Goal: Information Seeking & Learning: Learn about a topic

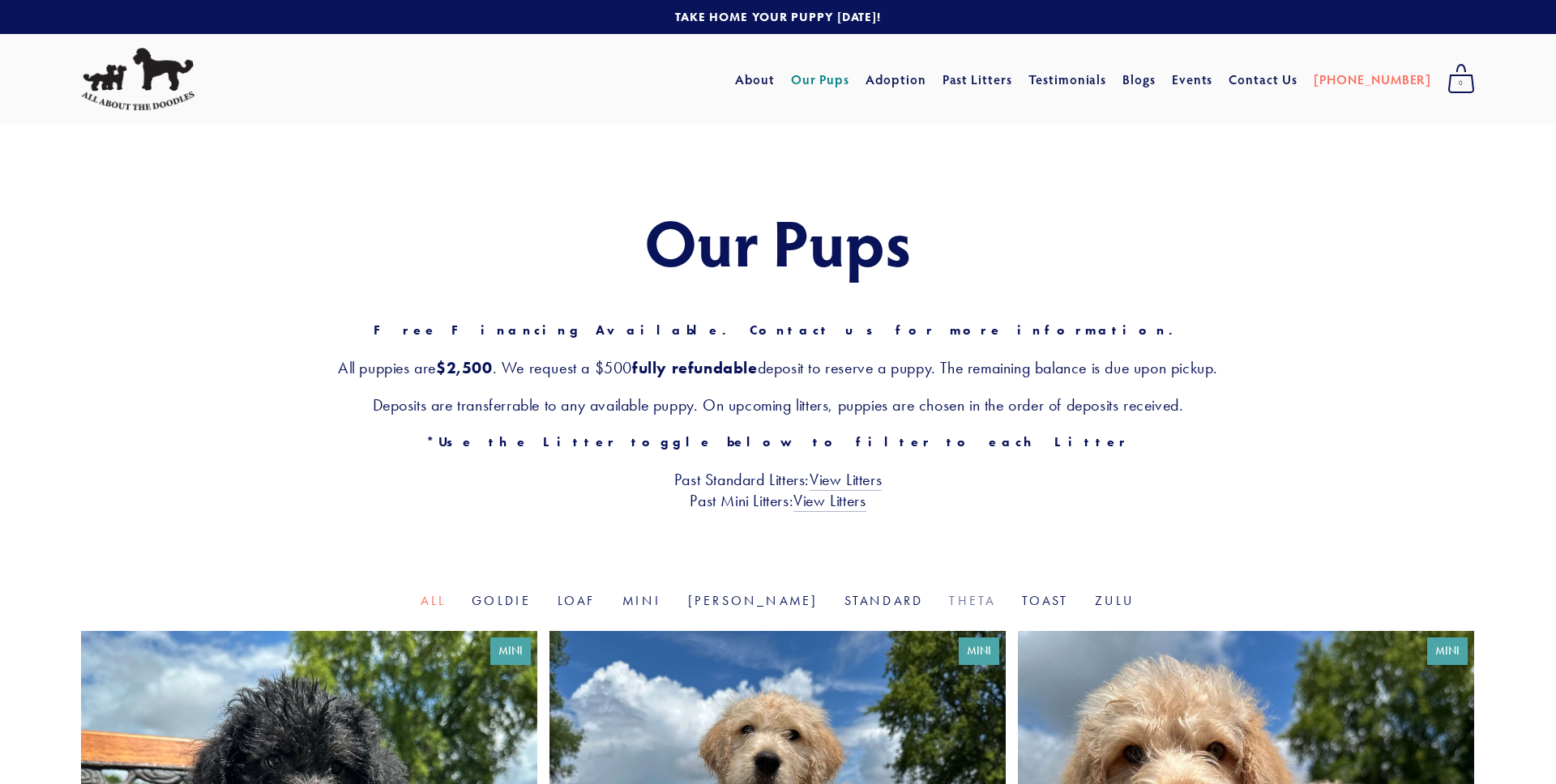
click at [949, 604] on link "Theta" at bounding box center [972, 600] width 46 height 15
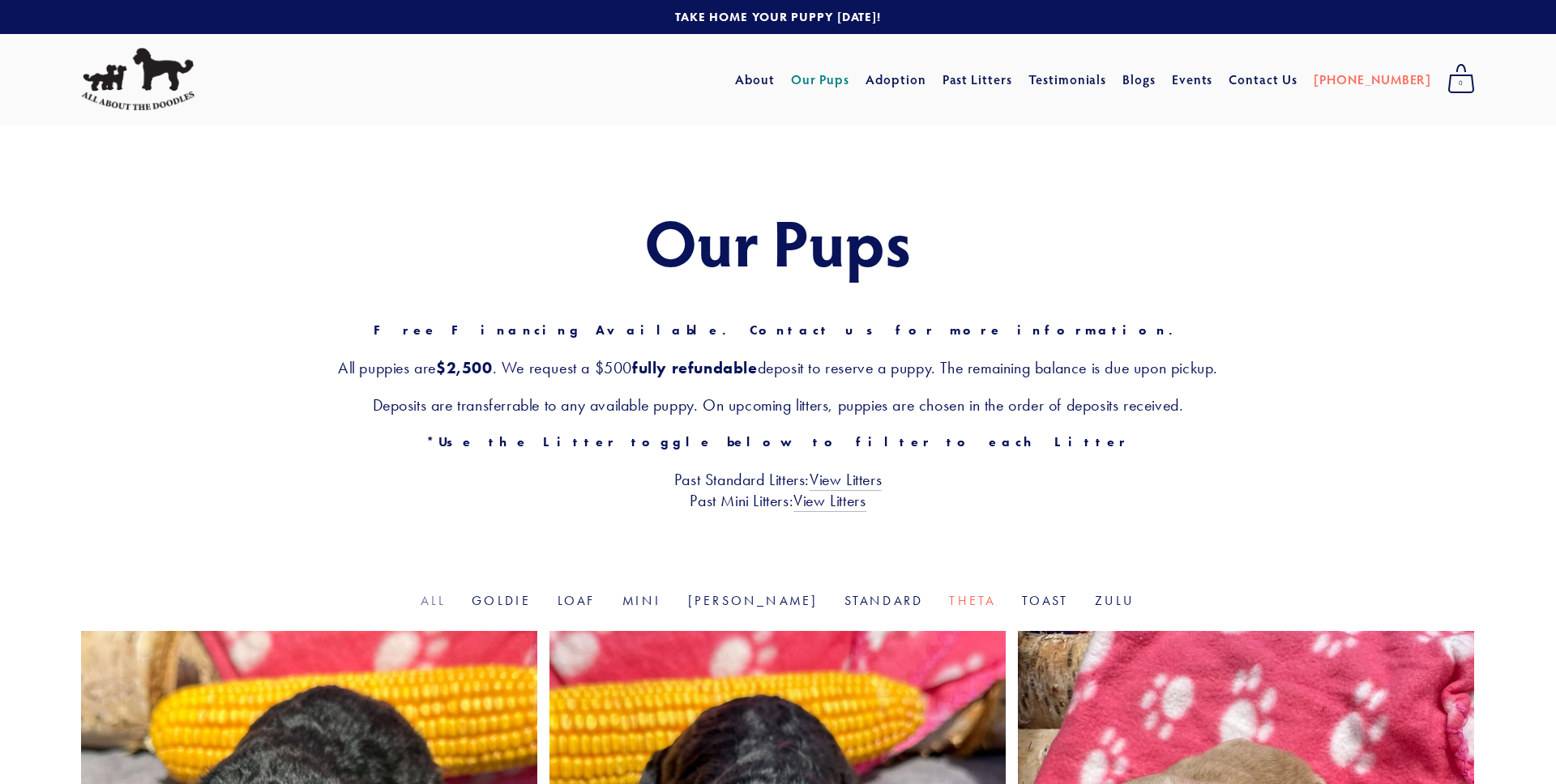
click at [446, 602] on link "All" at bounding box center [433, 600] width 25 height 15
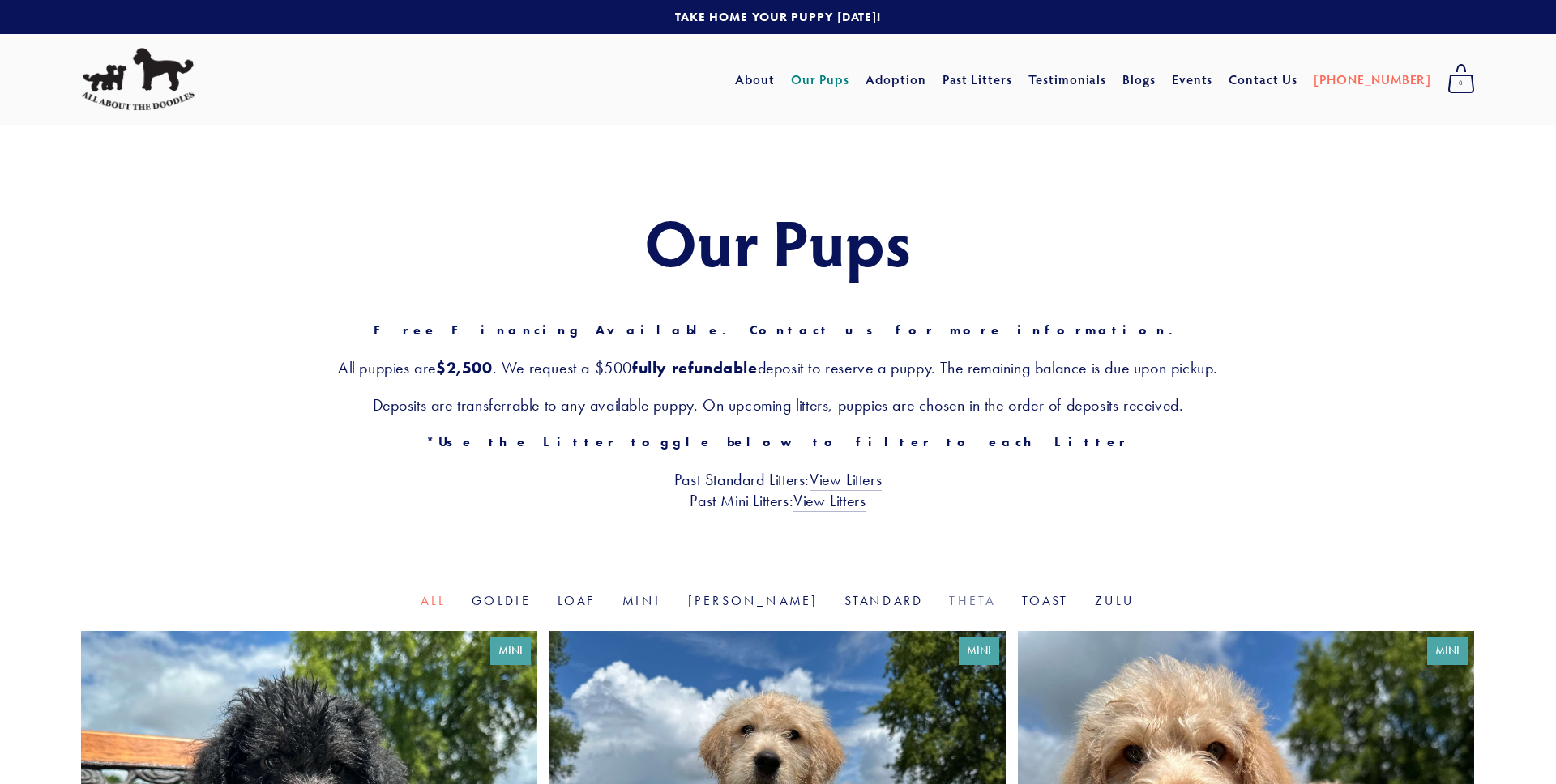
click at [949, 609] on link "Theta" at bounding box center [972, 600] width 46 height 15
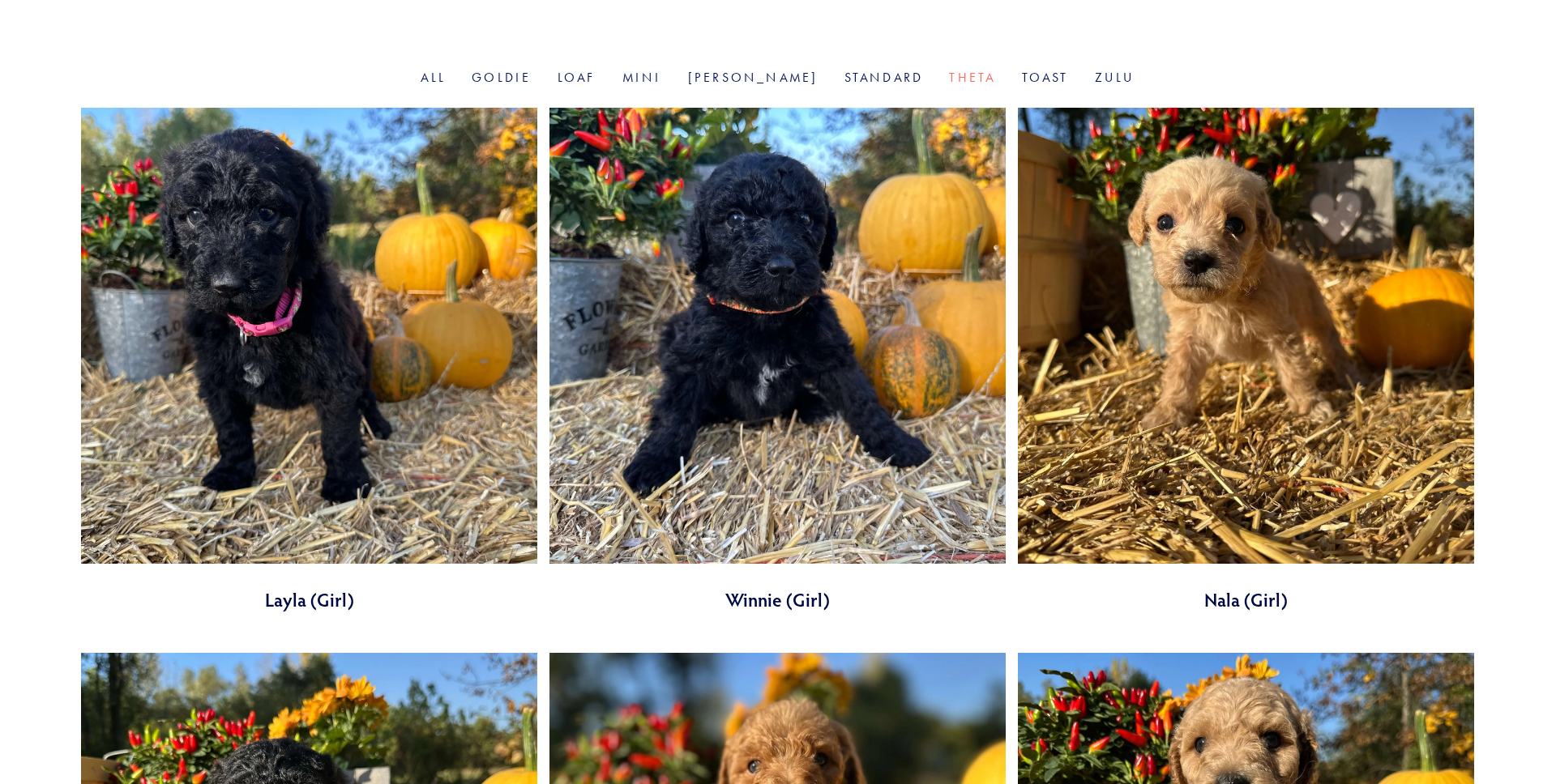
scroll to position [299, 0]
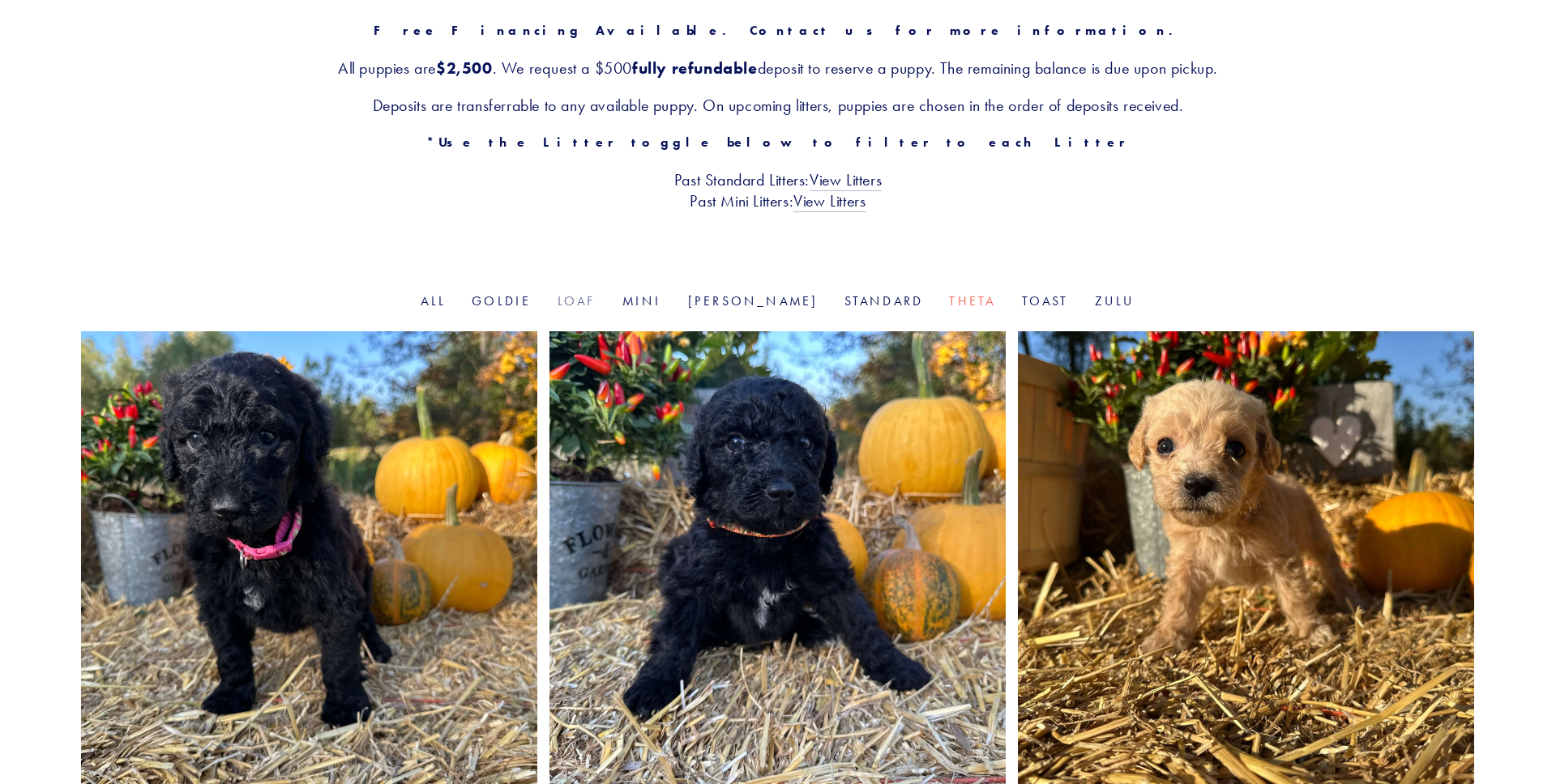
click at [596, 307] on link "Loaf" at bounding box center [576, 300] width 39 height 15
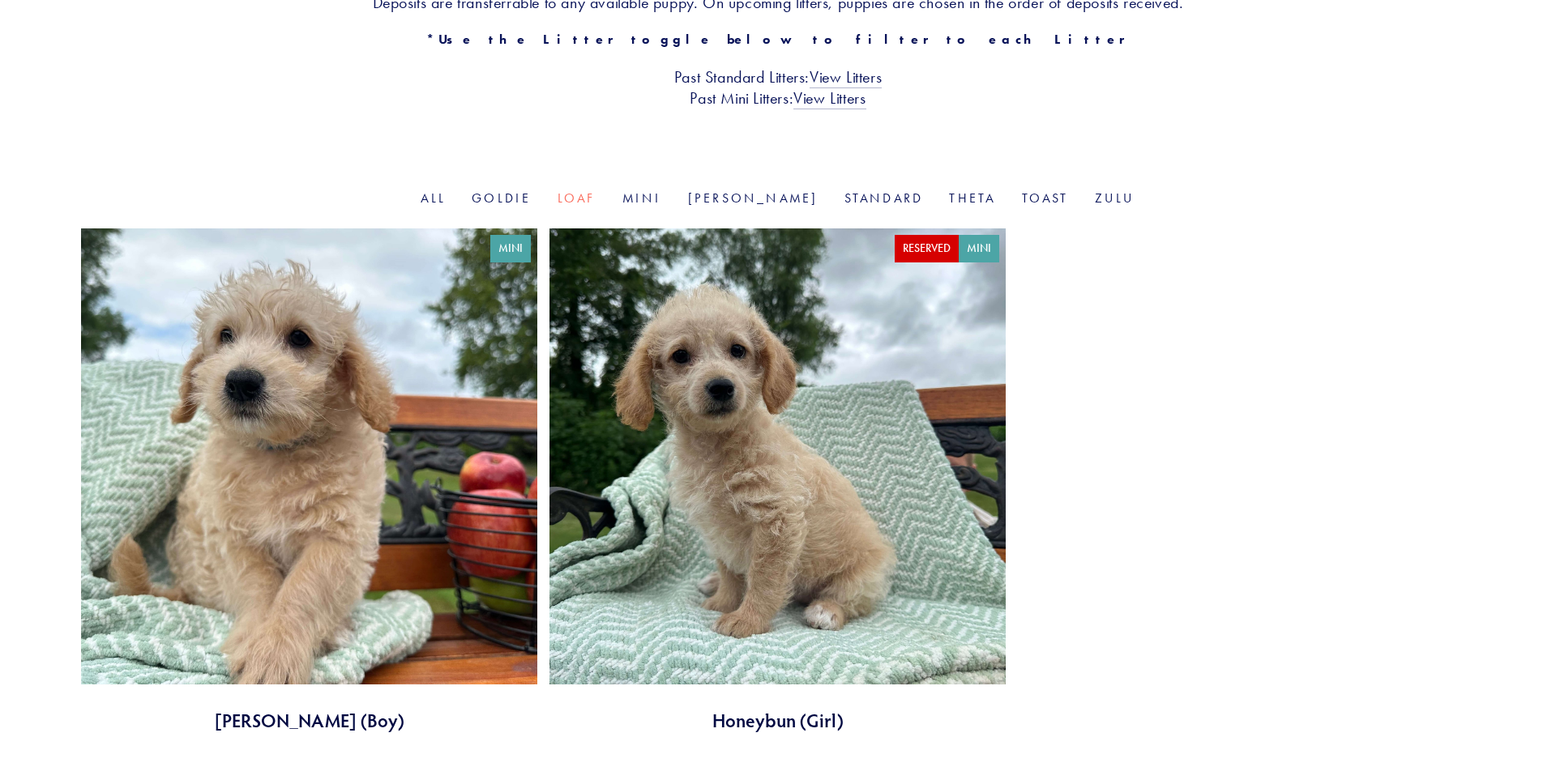
scroll to position [409, 0]
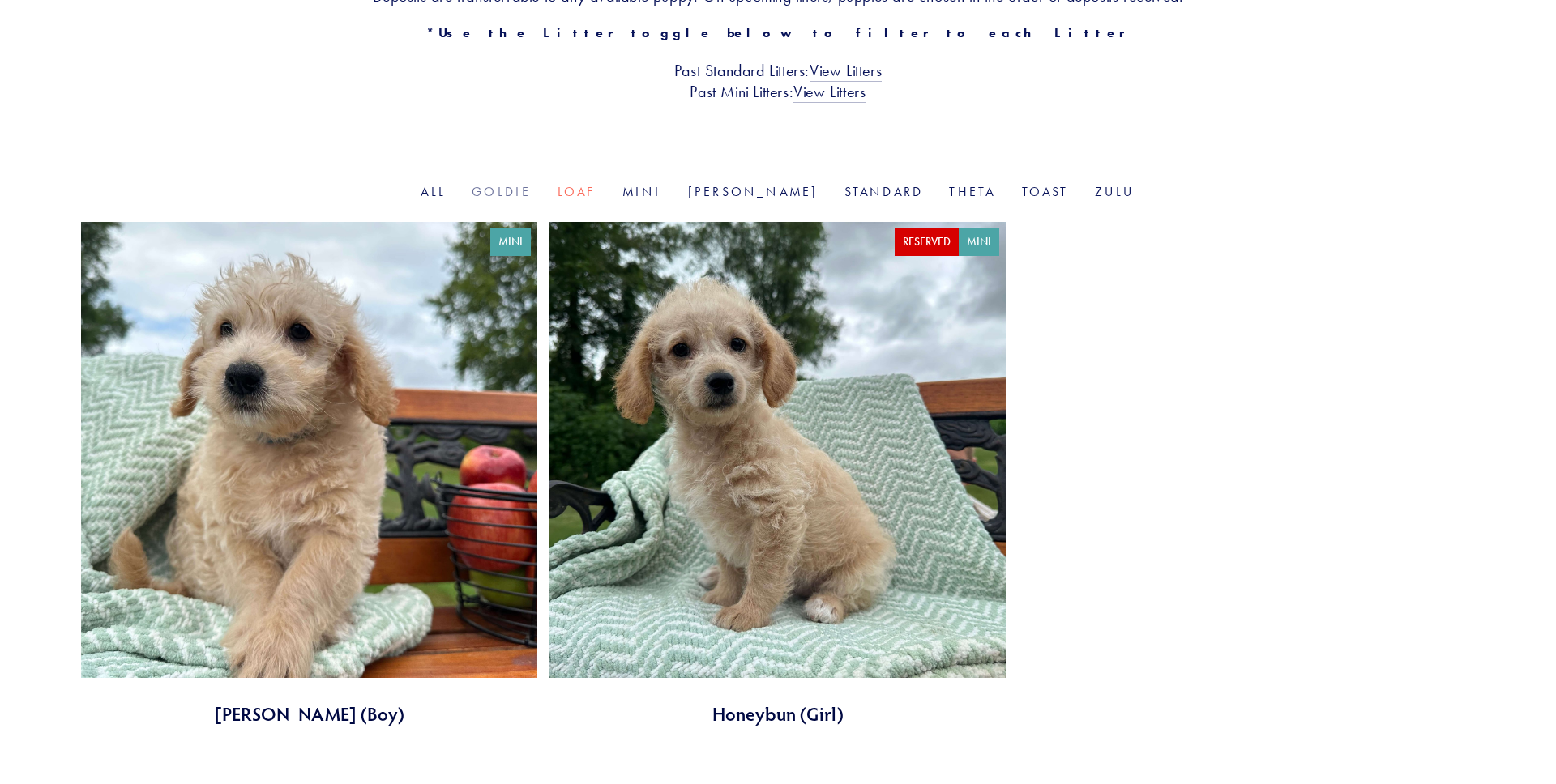
click at [531, 198] on link "Goldie" at bounding box center [500, 191] width 59 height 15
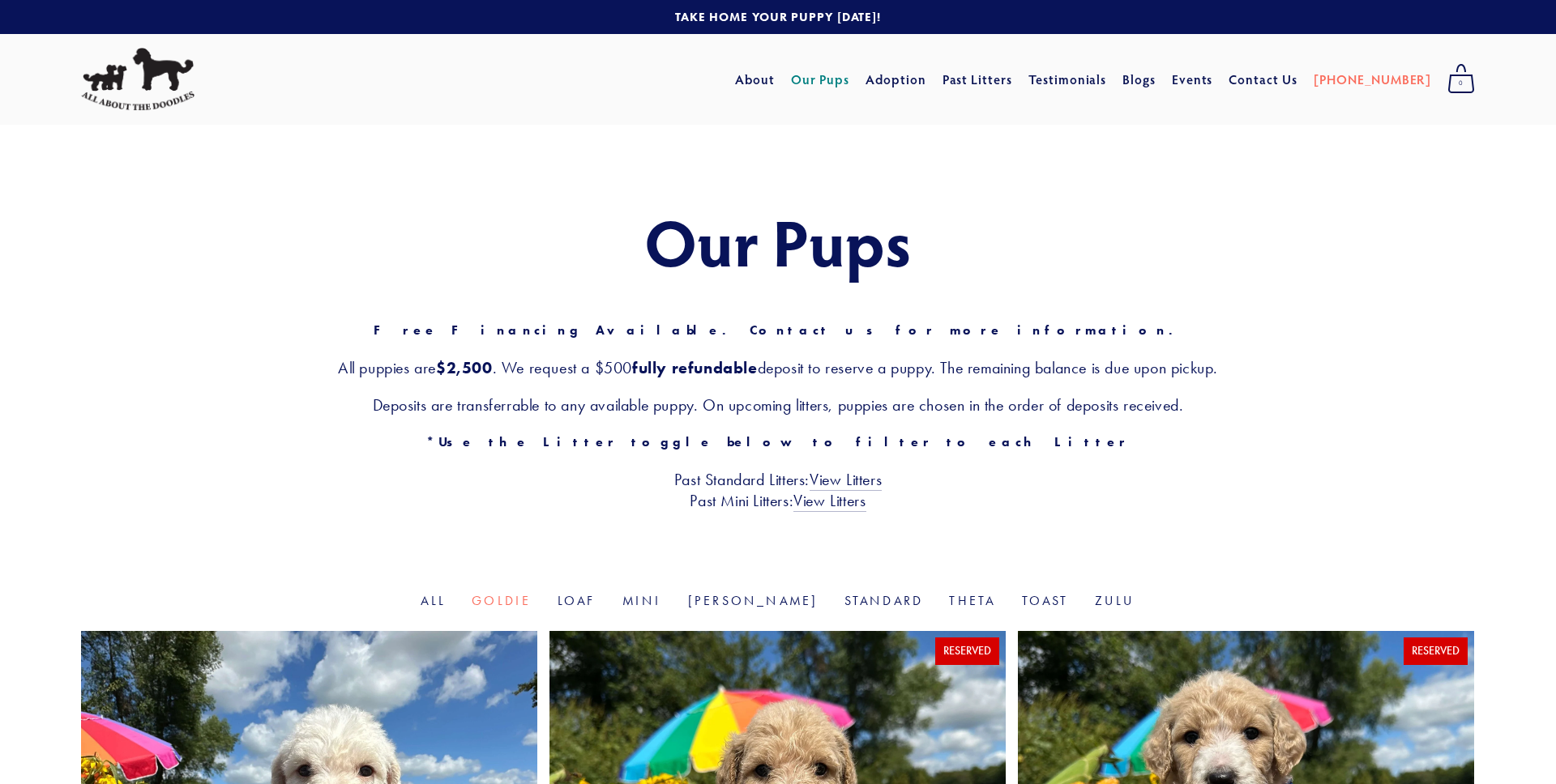
click at [151, 80] on img at bounding box center [138, 80] width 113 height 63
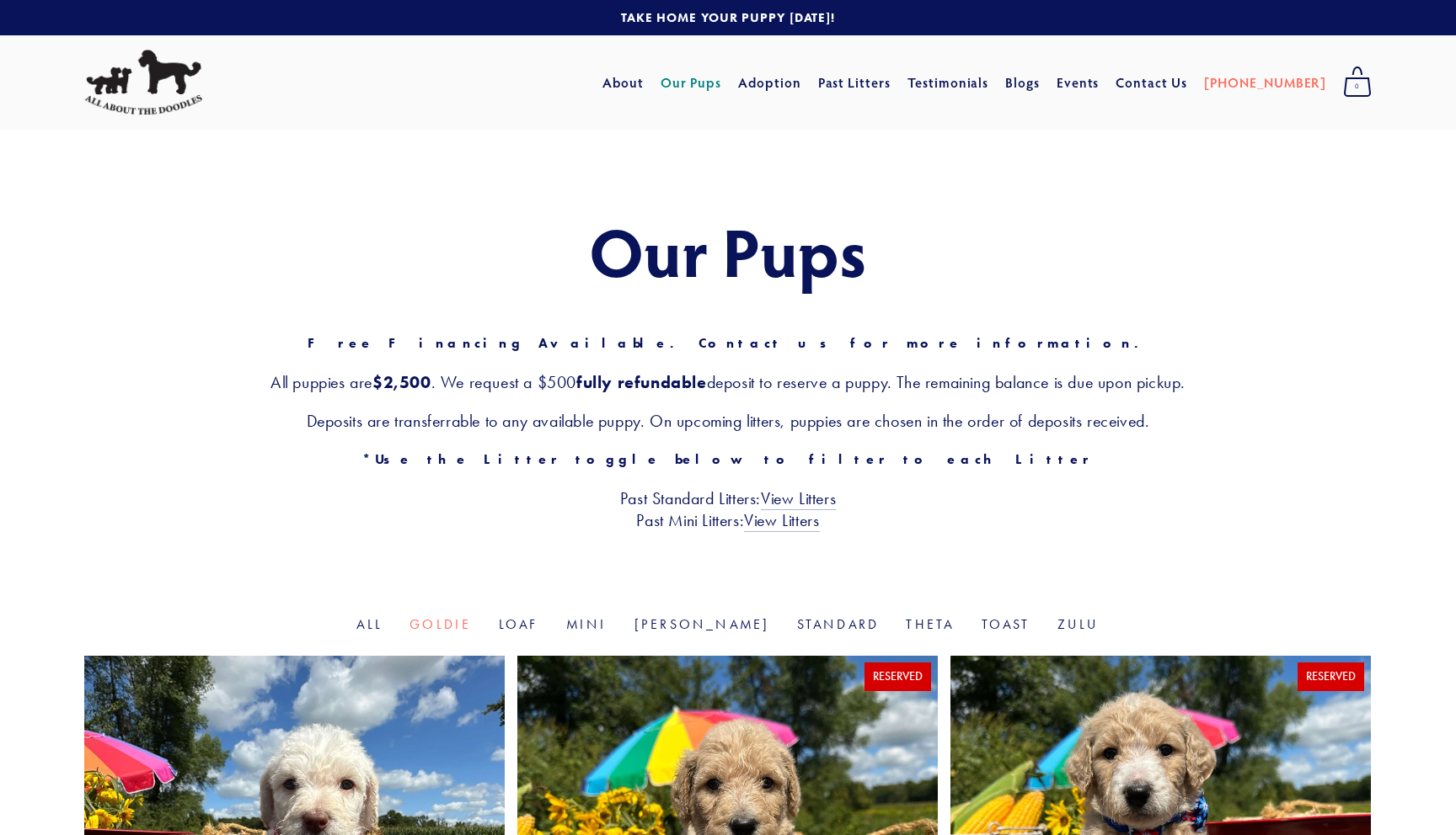
click at [894, 353] on p "Free Financing Available. Contact us for more information." at bounding box center [728, 343] width 1288 height 22
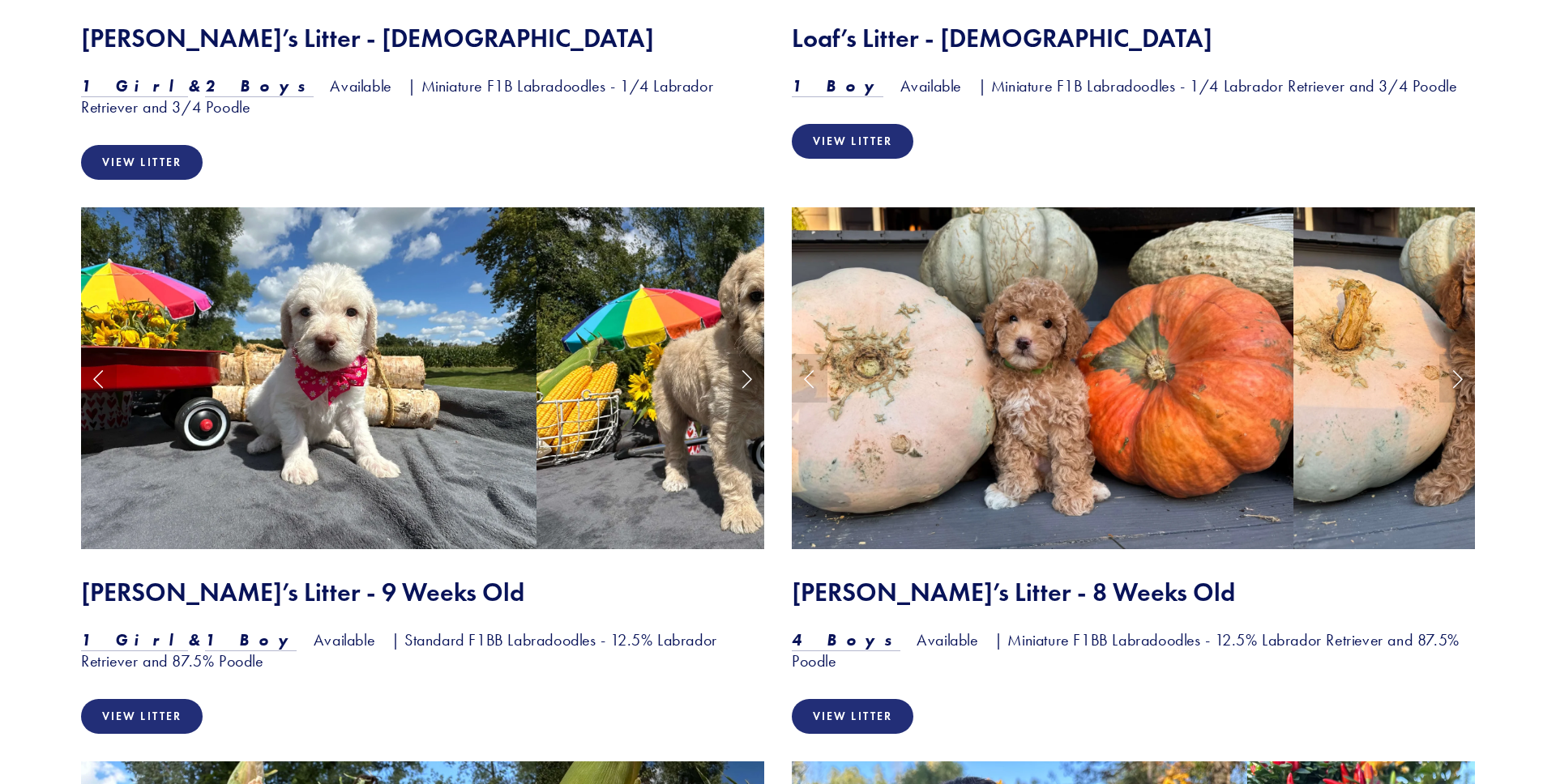
scroll to position [1859, 0]
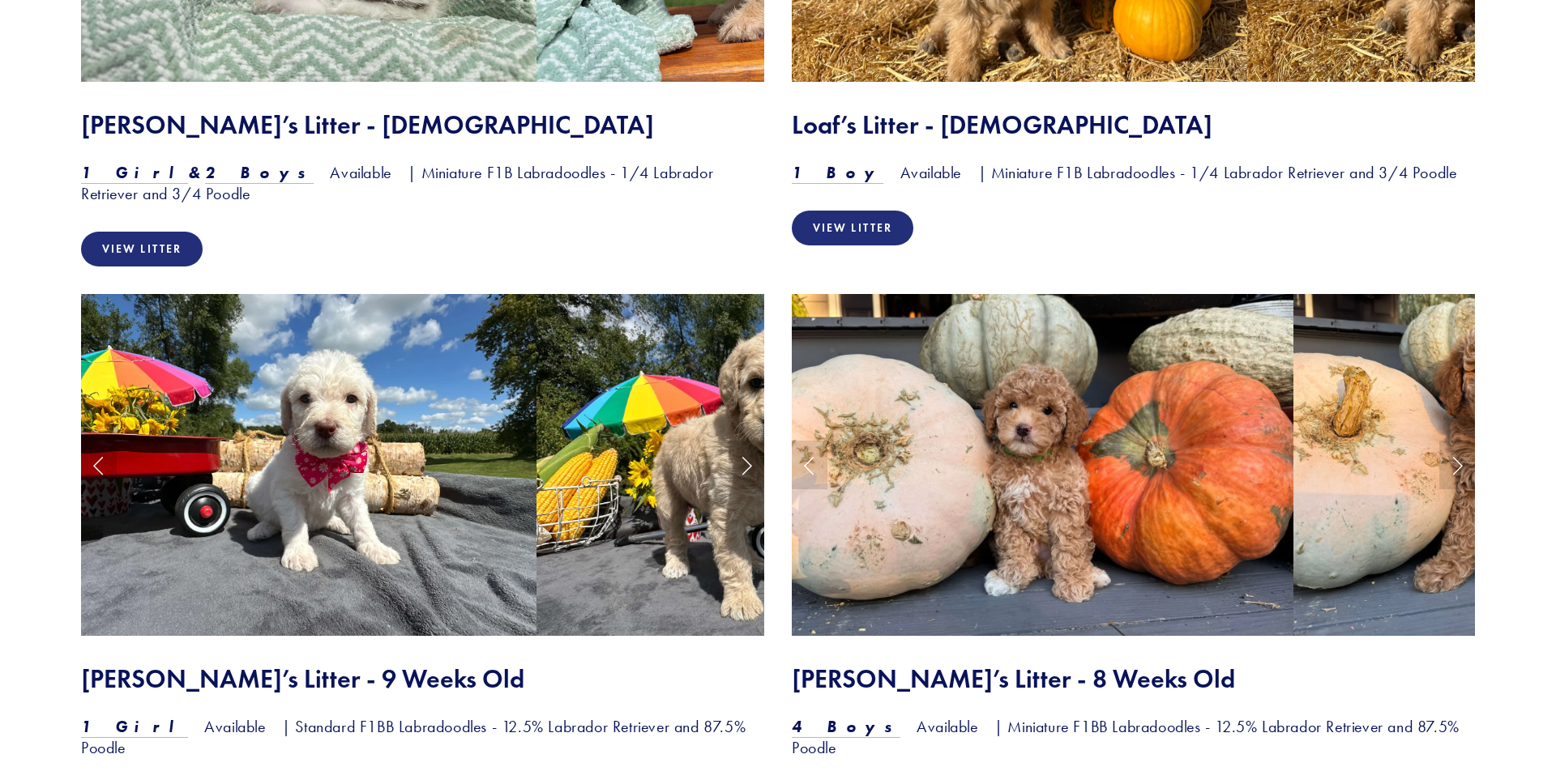
scroll to position [1490, 0]
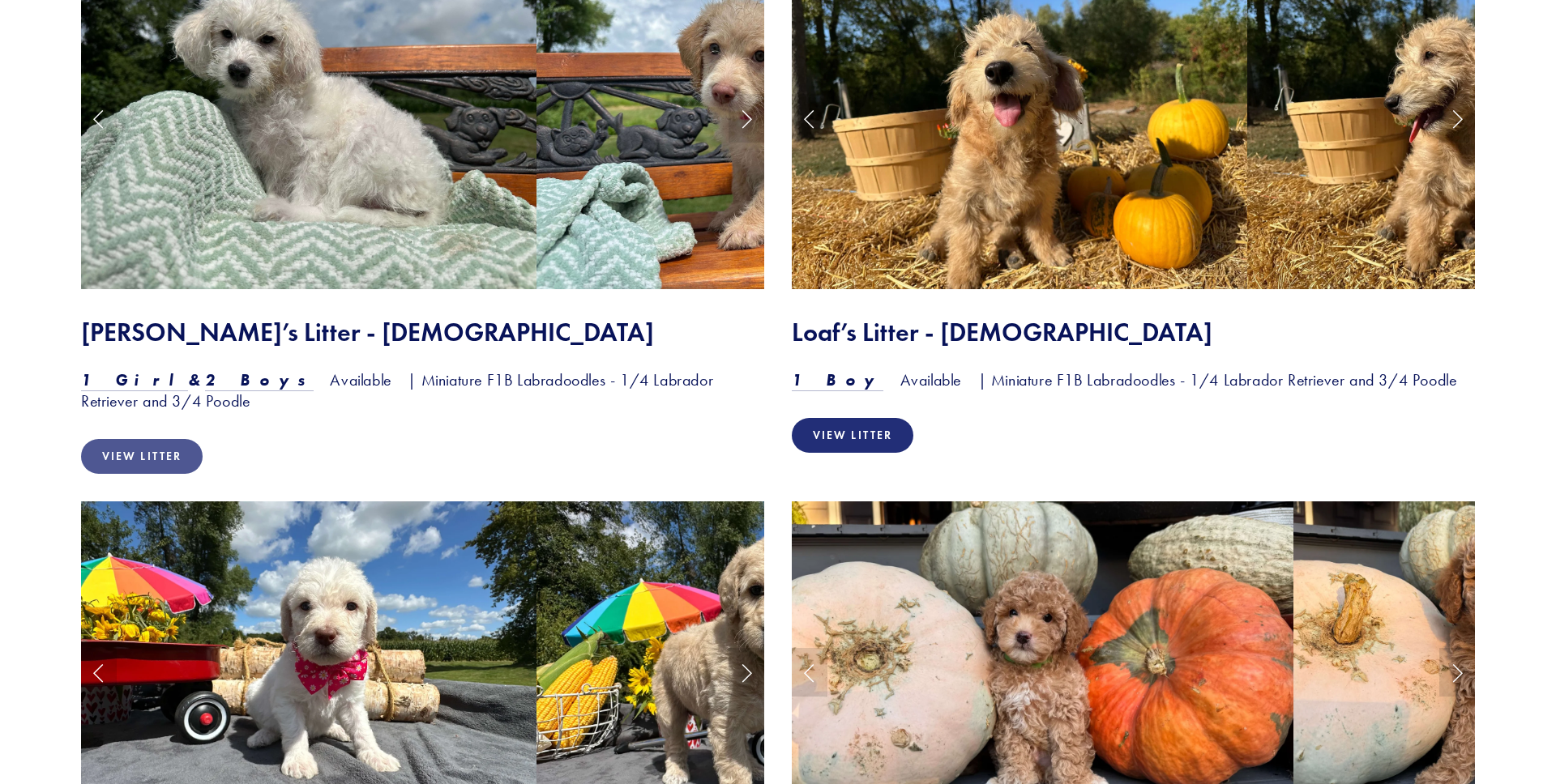
click at [111, 439] on link "View Litter" at bounding box center [142, 456] width 121 height 35
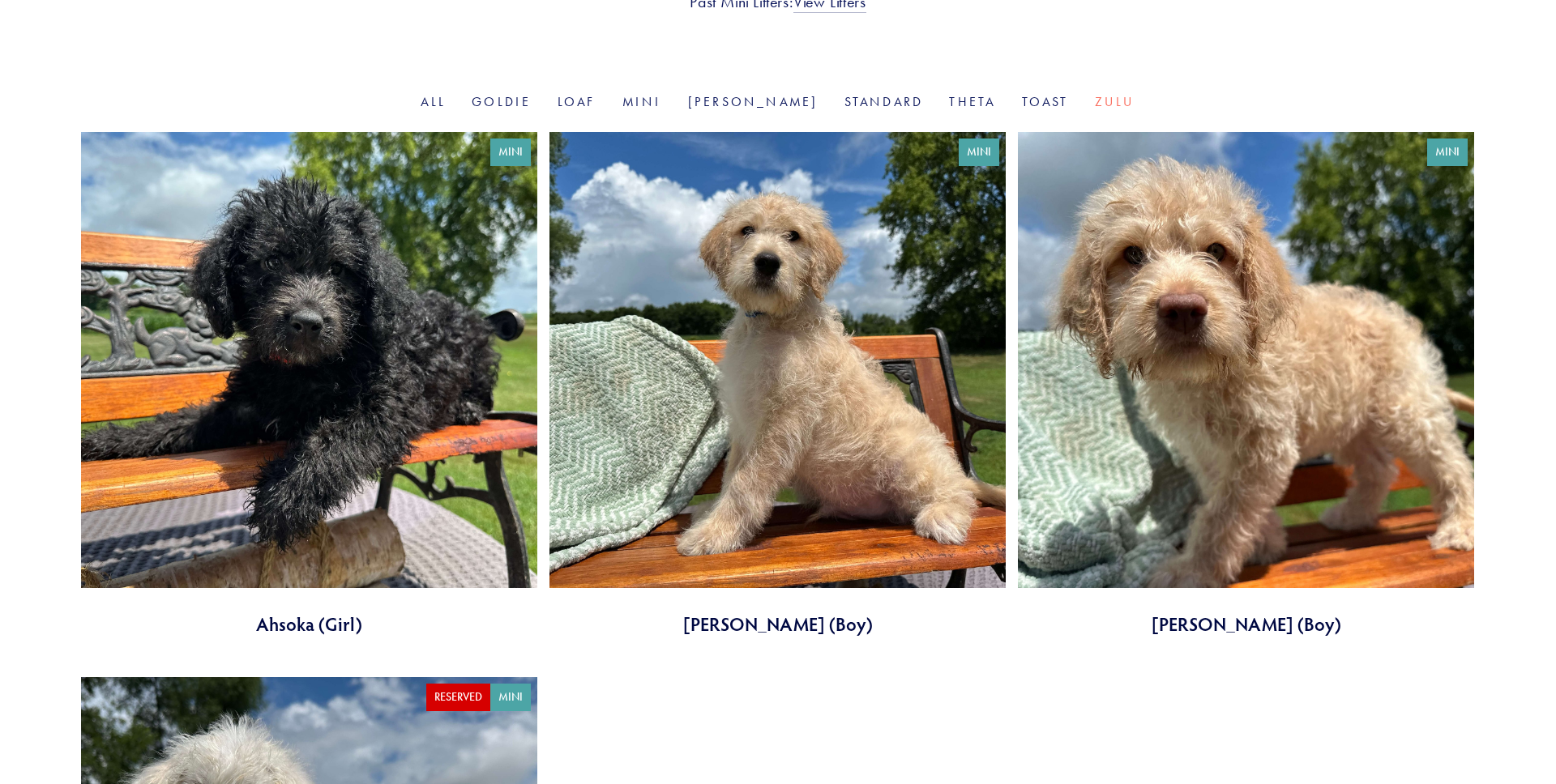
scroll to position [582, 0]
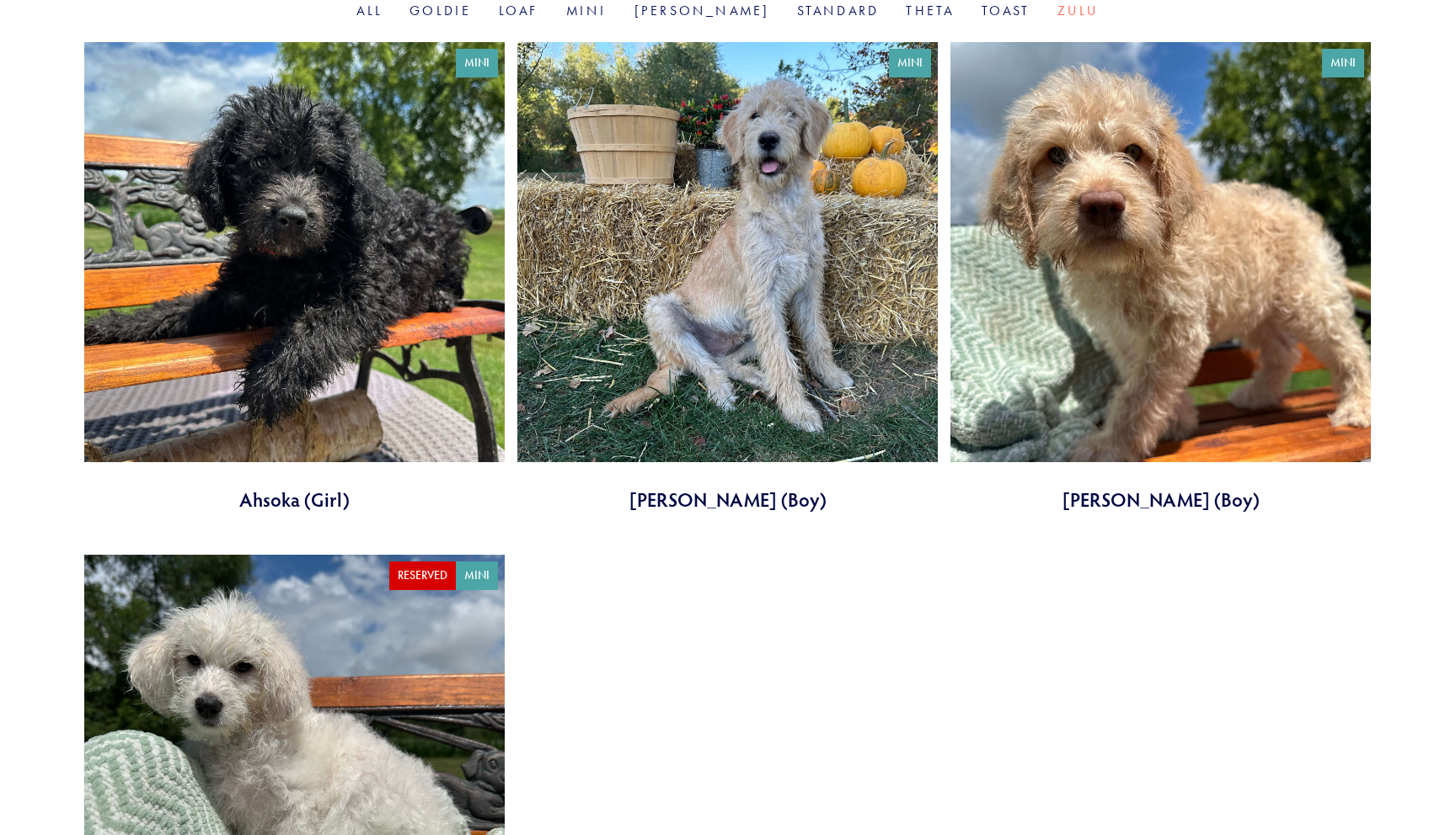
scroll to position [586, 0]
